Goal: Task Accomplishment & Management: Use online tool/utility

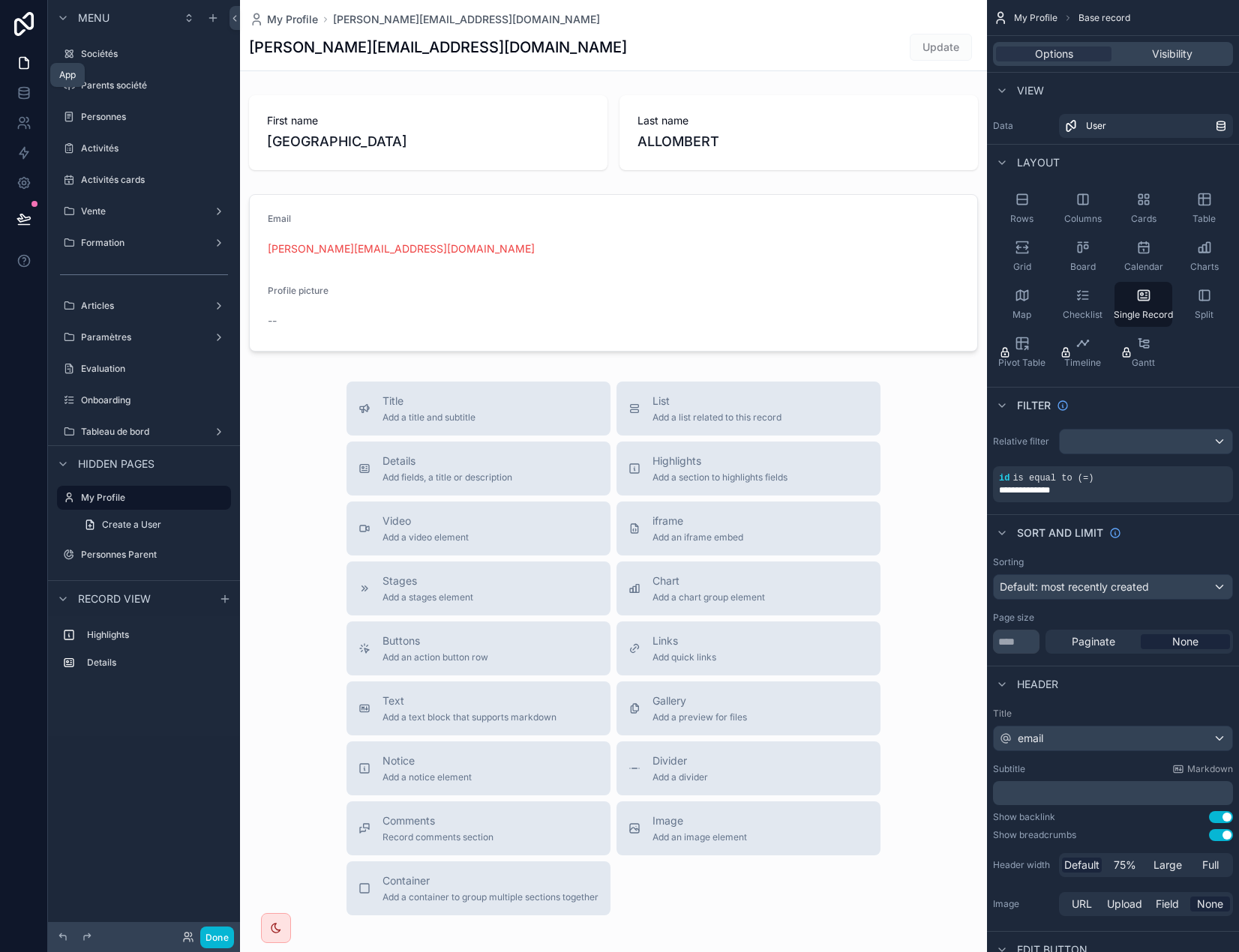
click at [26, 64] on icon at bounding box center [24, 62] width 15 height 15
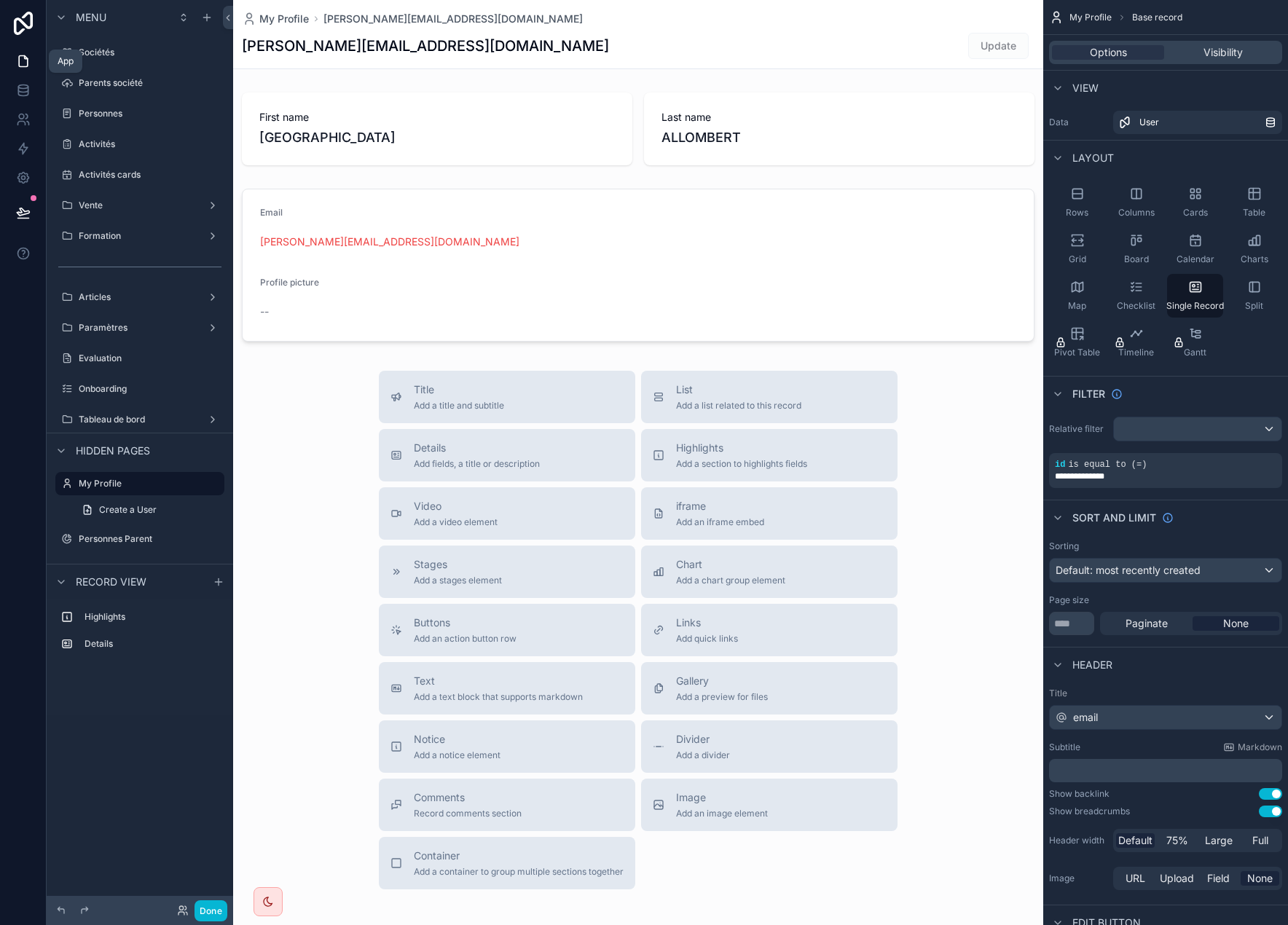
click at [27, 65] on icon at bounding box center [23, 61] width 9 height 11
click at [20, 63] on icon at bounding box center [23, 60] width 14 height 14
click at [316, 462] on div "scrollable content" at bounding box center [639, 503] width 810 height 1006
drag, startPoint x: 213, startPoint y: 912, endPoint x: 286, endPoint y: 643, distance: 278.7
click at [213, 911] on button "Done" at bounding box center [211, 912] width 33 height 21
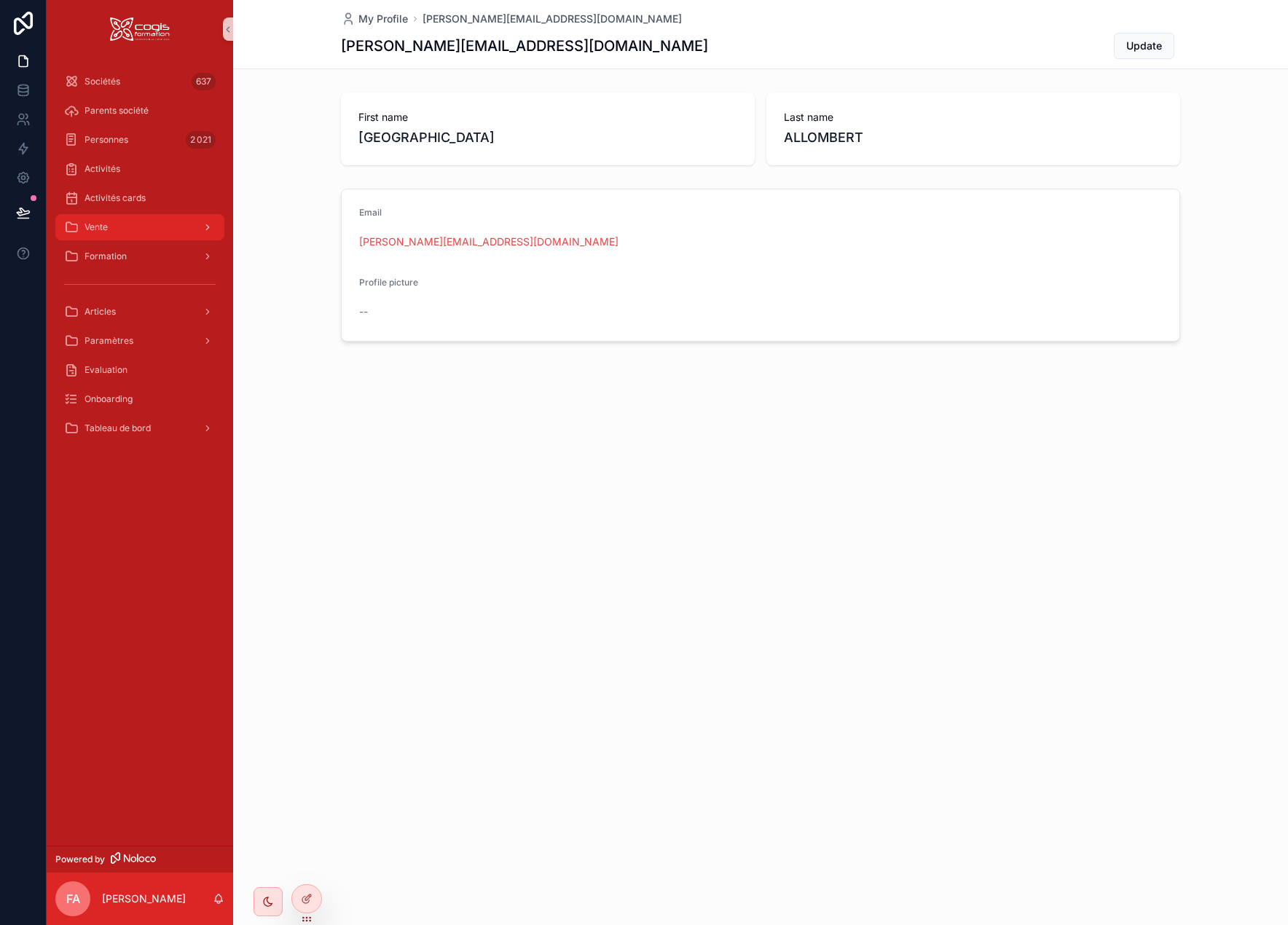
click at [108, 234] on div "Vente" at bounding box center [140, 227] width 151 height 23
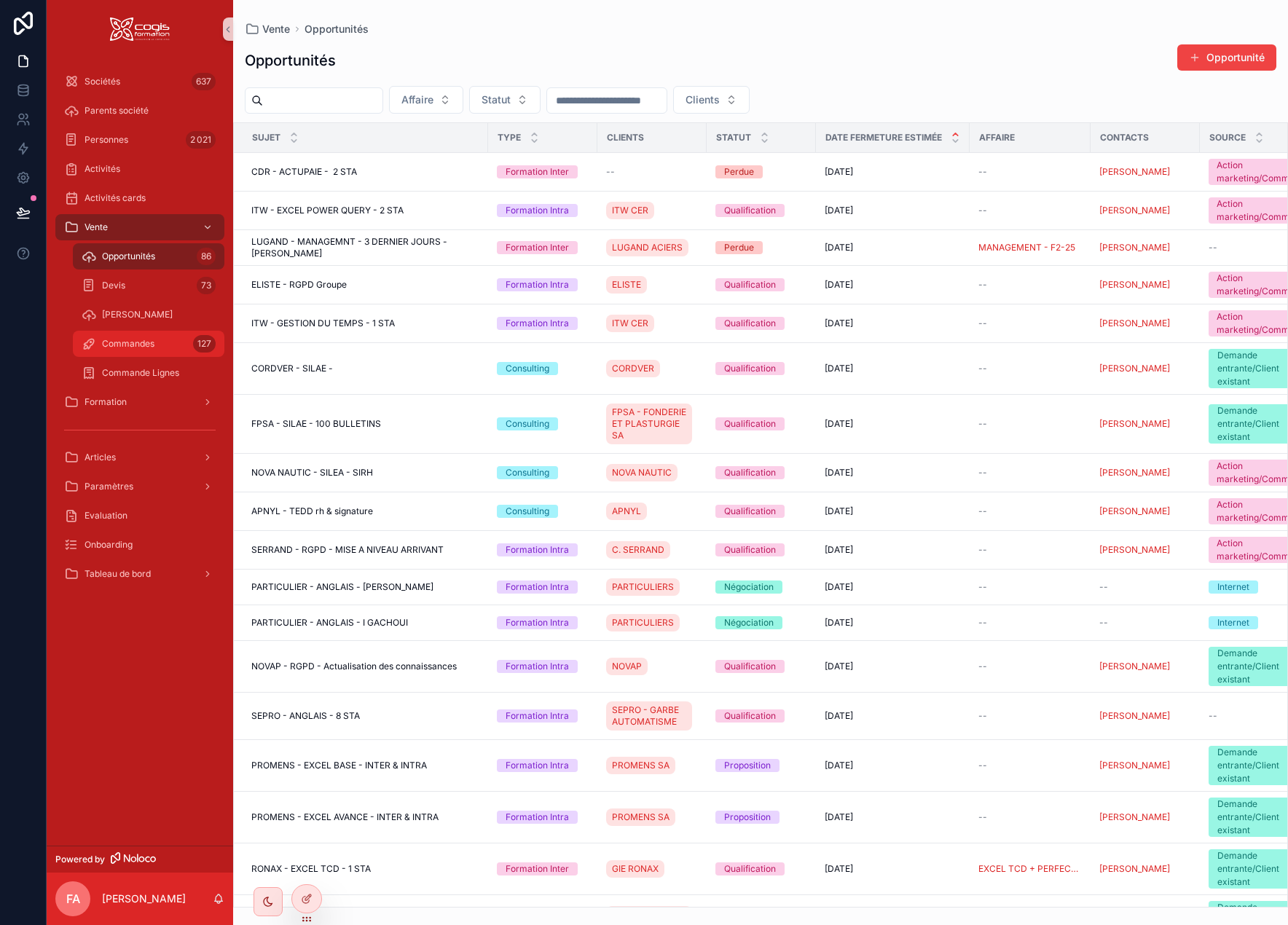
click at [122, 346] on span "Commandes" at bounding box center [128, 344] width 53 height 11
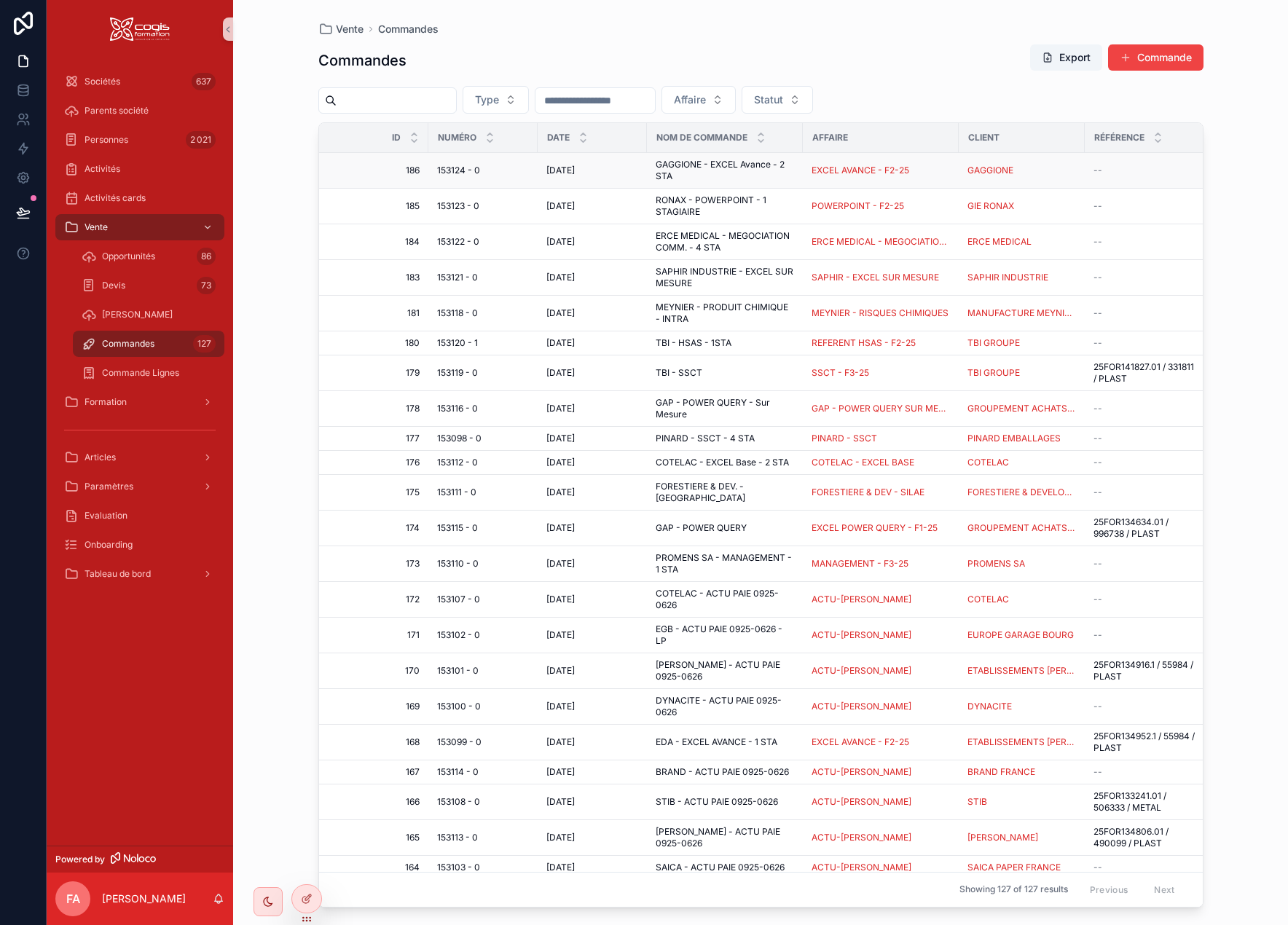
click at [485, 180] on td "153124 - 0 153124 - 0" at bounding box center [483, 170] width 109 height 35
click at [559, 169] on span "[DATE]" at bounding box center [561, 170] width 29 height 11
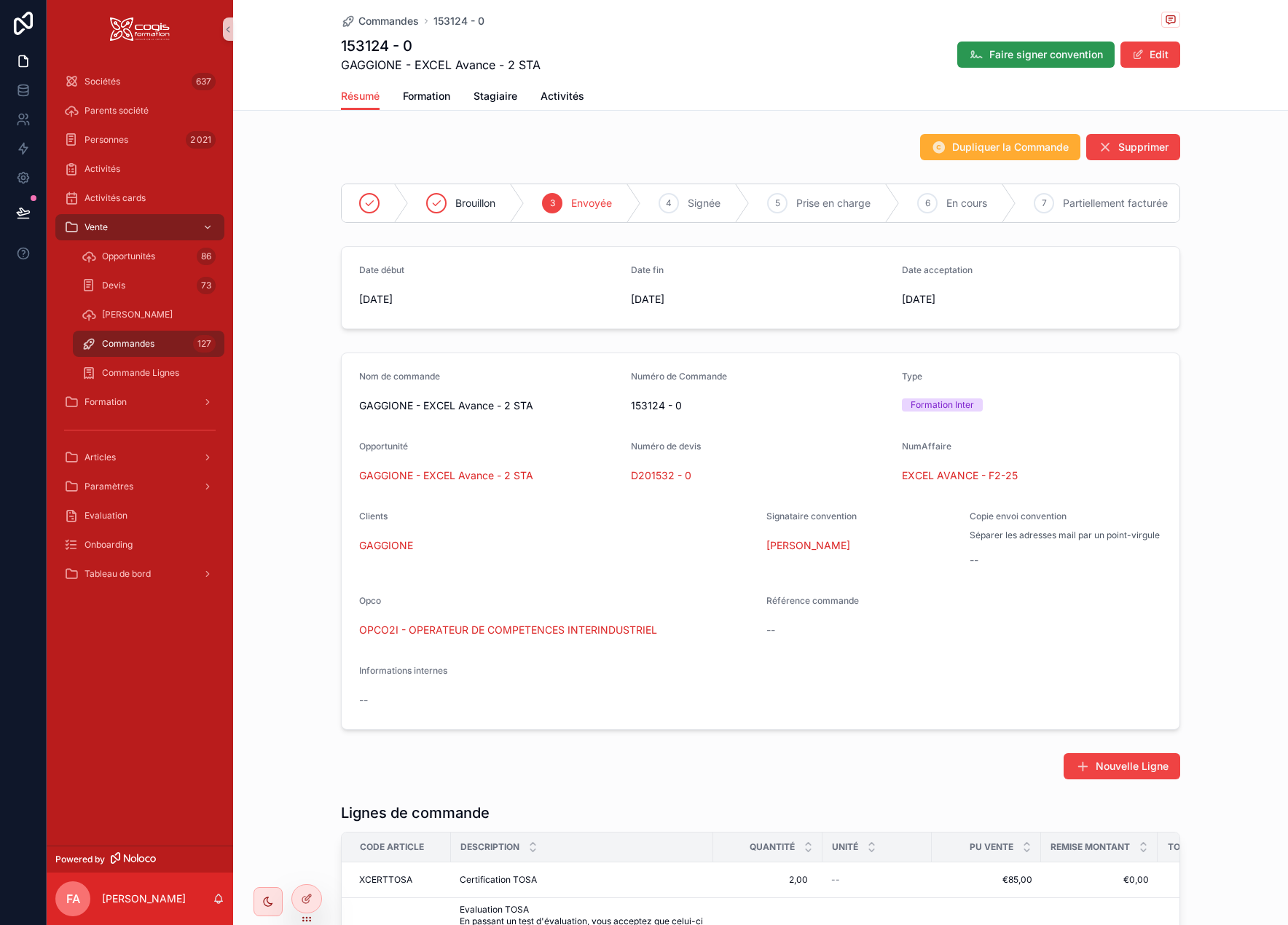
click at [1058, 57] on span "Faire signer convention" at bounding box center [1046, 54] width 114 height 14
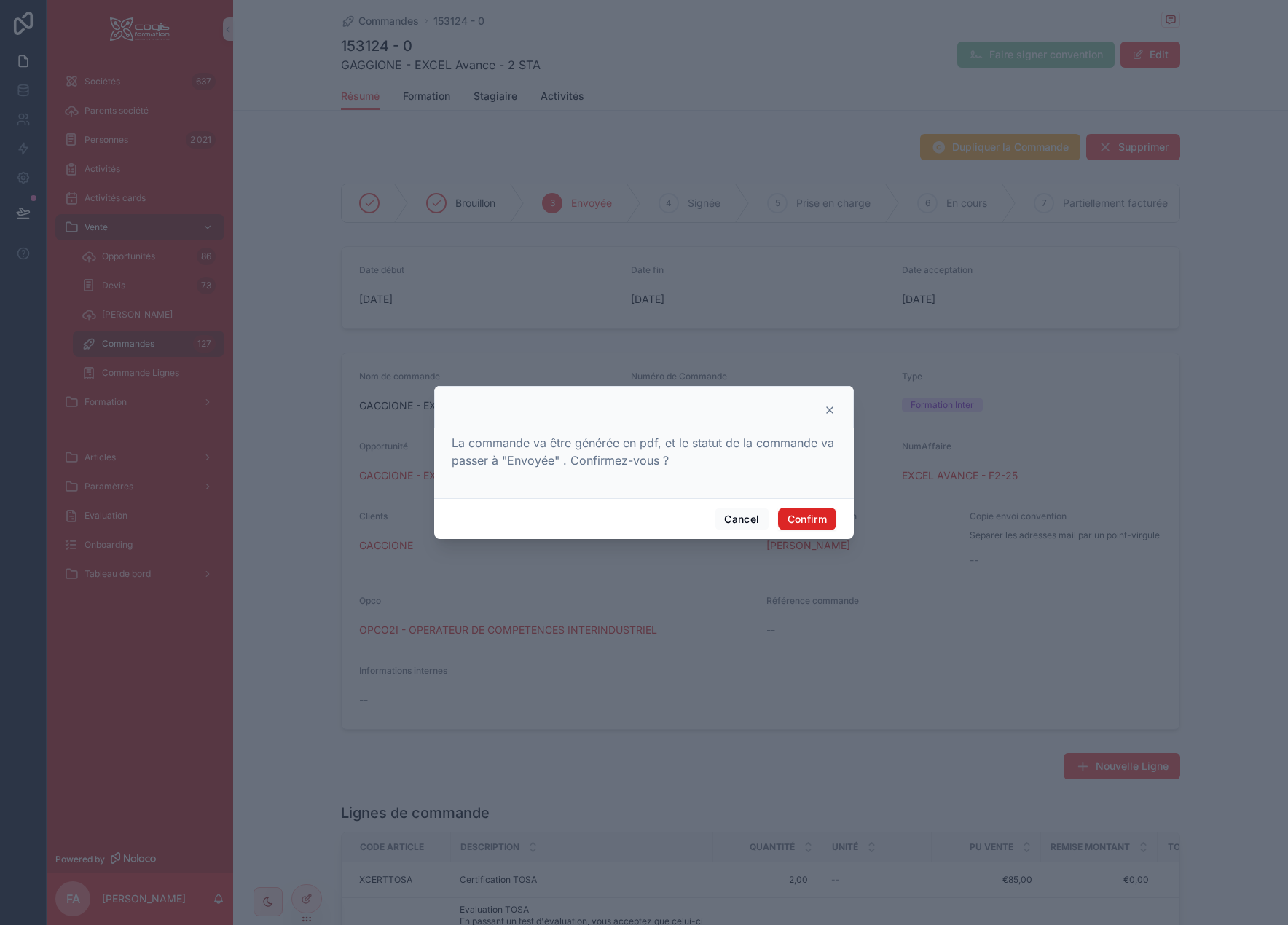
click at [810, 516] on button "Confirm" at bounding box center [807, 519] width 58 height 23
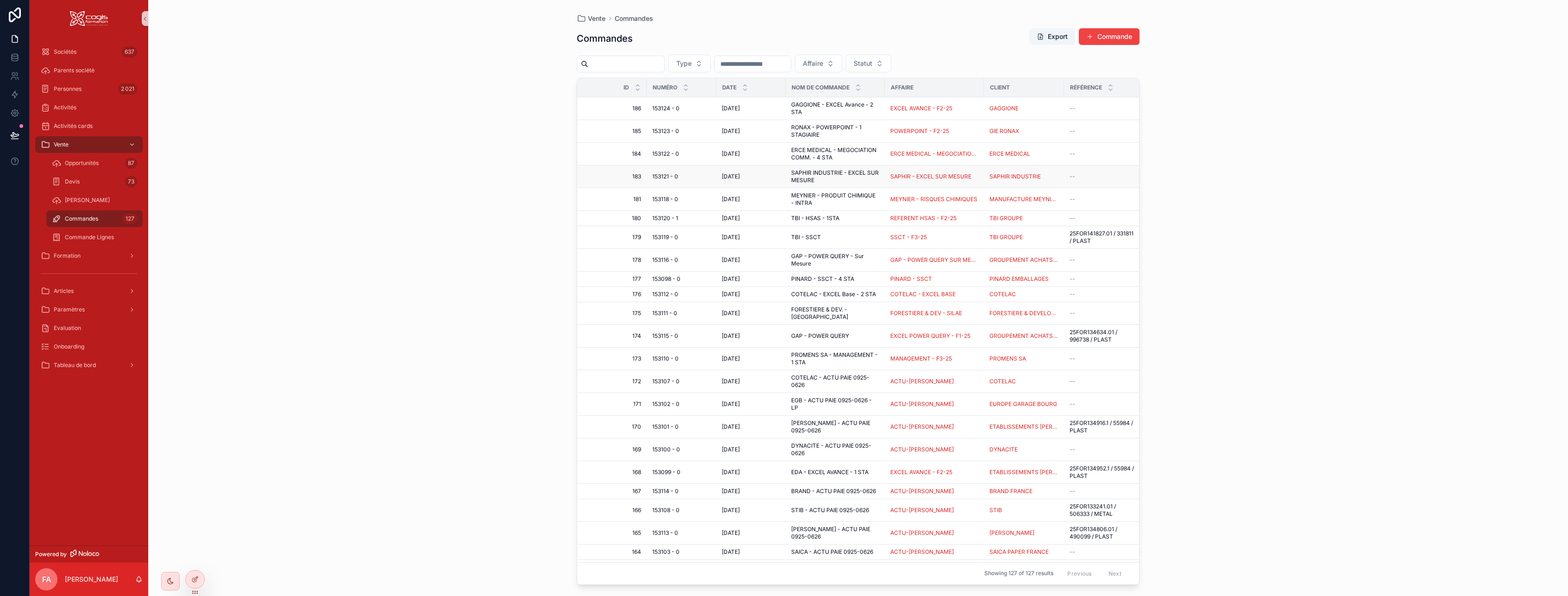
click at [765, 175] on span "SAPHIR INDUSTRIE - EXCEL SUR MESURE" at bounding box center [835, 177] width 88 height 15
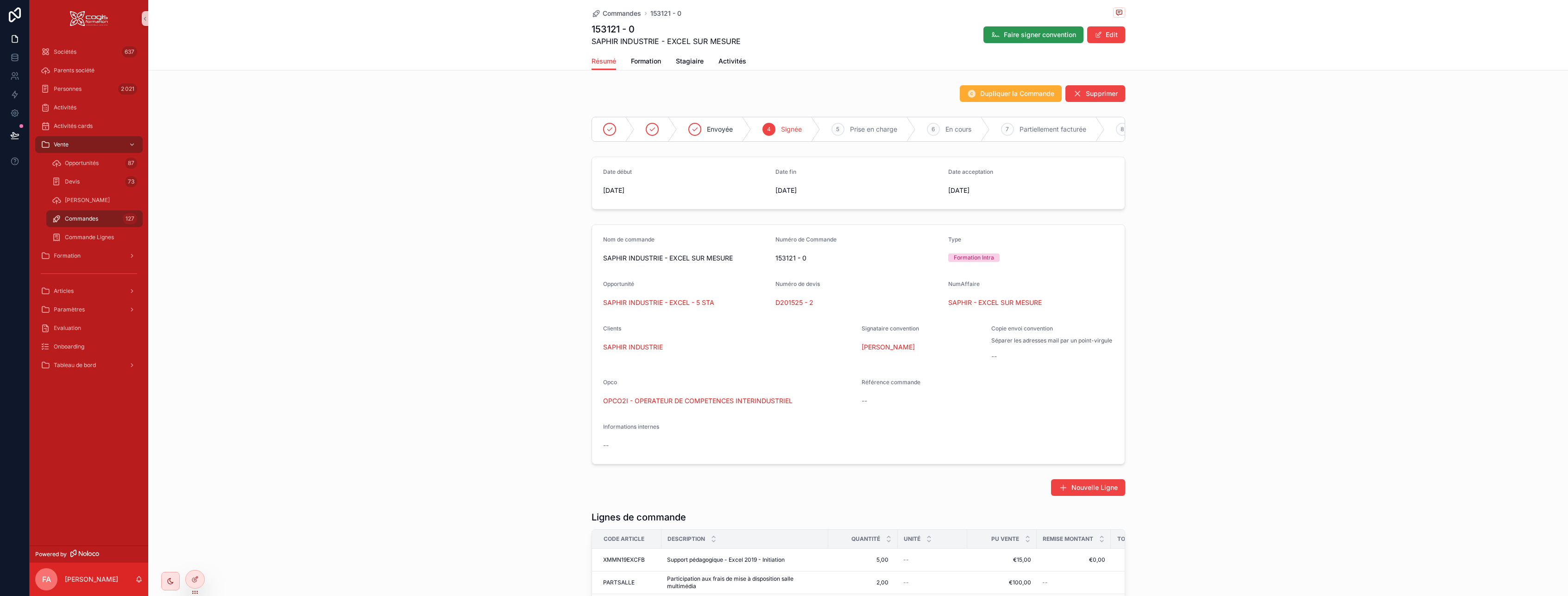
click at [765, 33] on span "Faire signer convention" at bounding box center [1040, 34] width 72 height 9
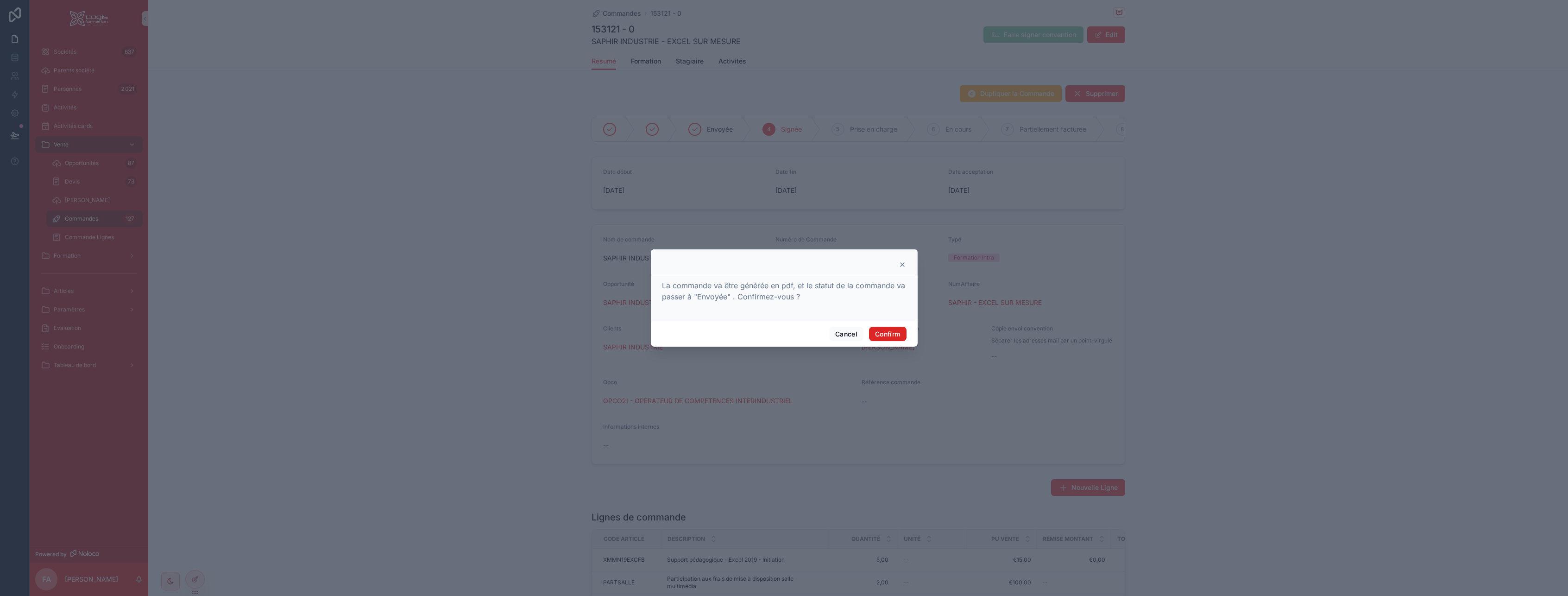
click at [765, 336] on button "Confirm" at bounding box center [887, 334] width 37 height 15
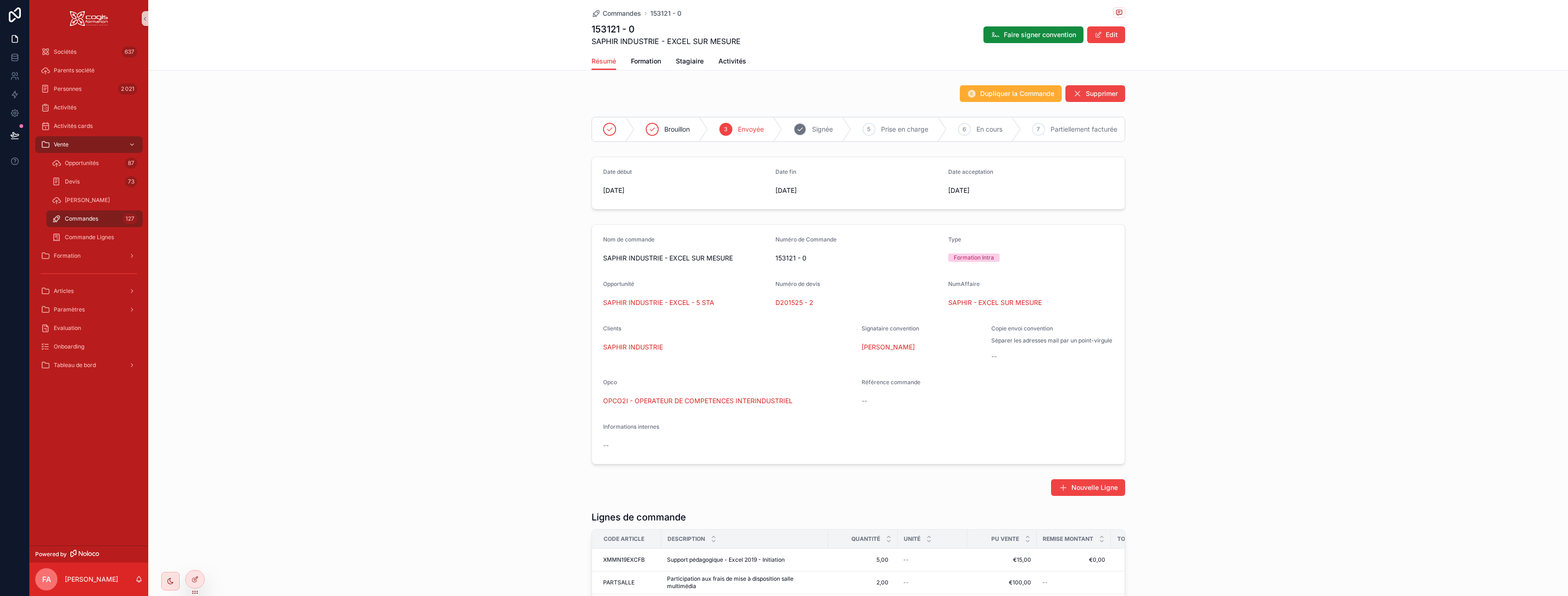
click at [765, 126] on div "4 Signée" at bounding box center [816, 130] width 69 height 24
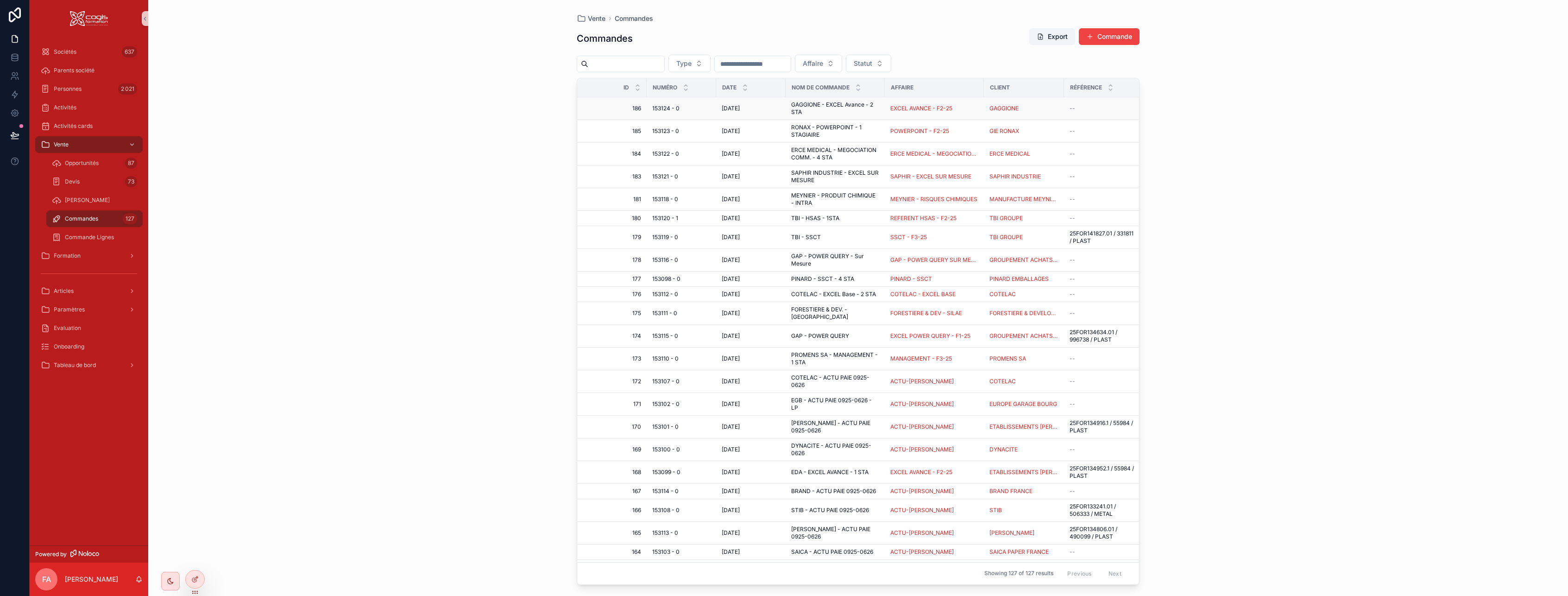
click at [662, 105] on span "153124 - 0" at bounding box center [665, 108] width 27 height 7
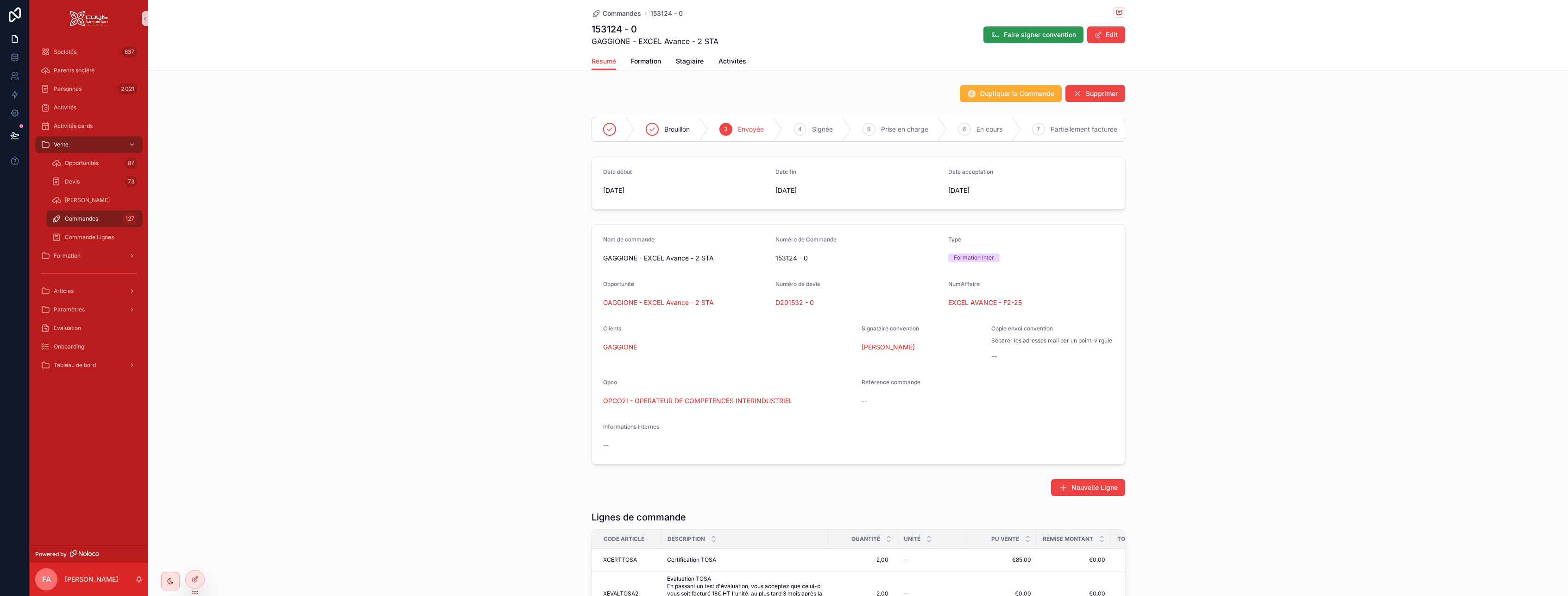
click at [765, 33] on span "Faire signer convention" at bounding box center [1040, 34] width 72 height 9
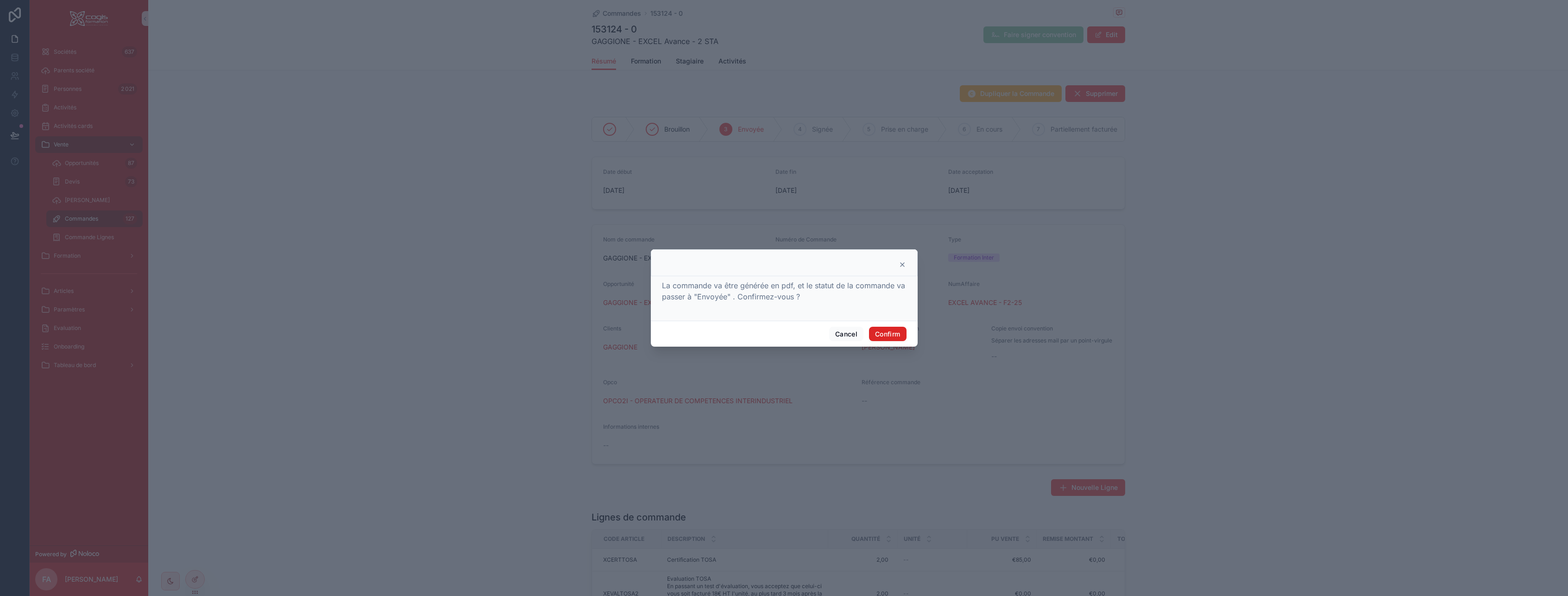
click at [765, 334] on button "Confirm" at bounding box center [887, 334] width 37 height 15
